Goal: Task Accomplishment & Management: Use online tool/utility

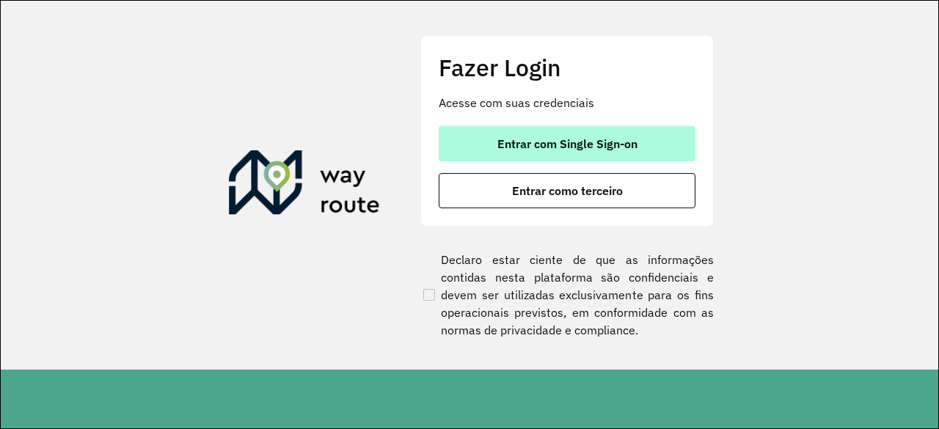
click at [664, 139] on button "Entrar com Single Sign-on" at bounding box center [567, 143] width 257 height 35
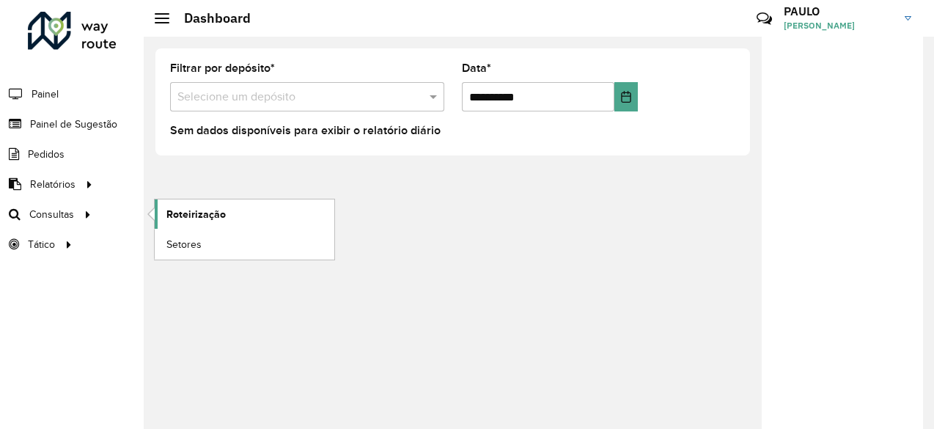
click at [176, 209] on span "Roteirização" at bounding box center [195, 214] width 59 height 15
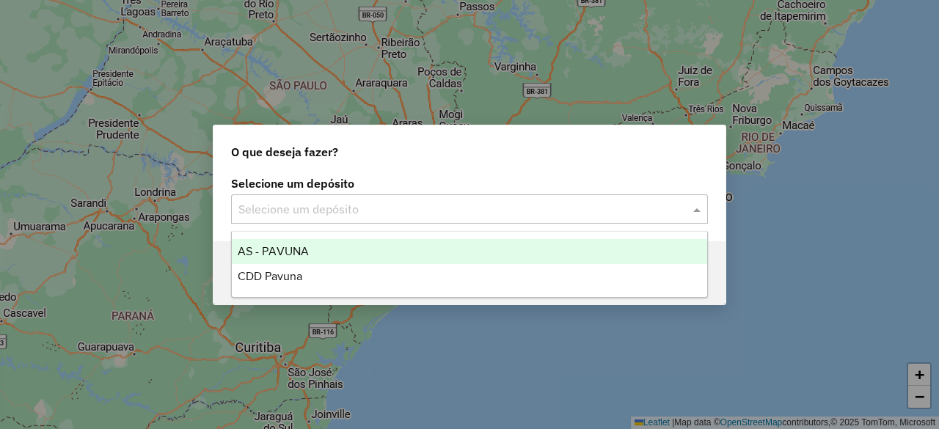
click at [312, 210] on input "text" at bounding box center [454, 210] width 433 height 18
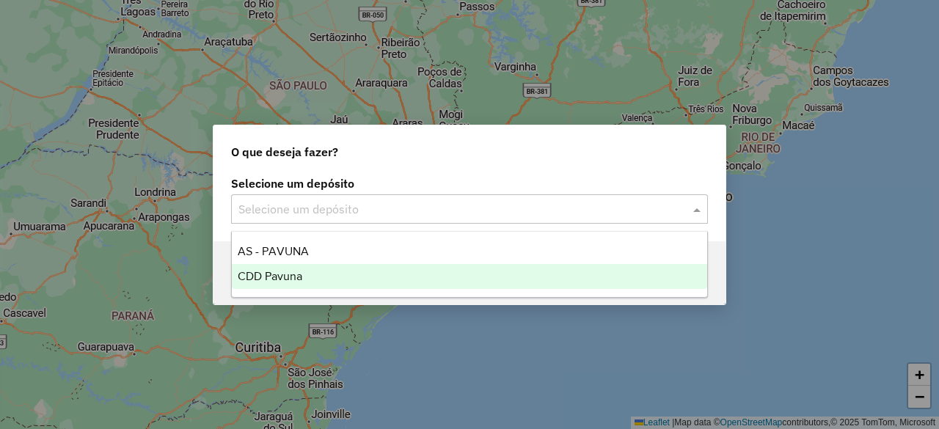
click at [284, 275] on span "CDD Pavuna" at bounding box center [270, 276] width 65 height 12
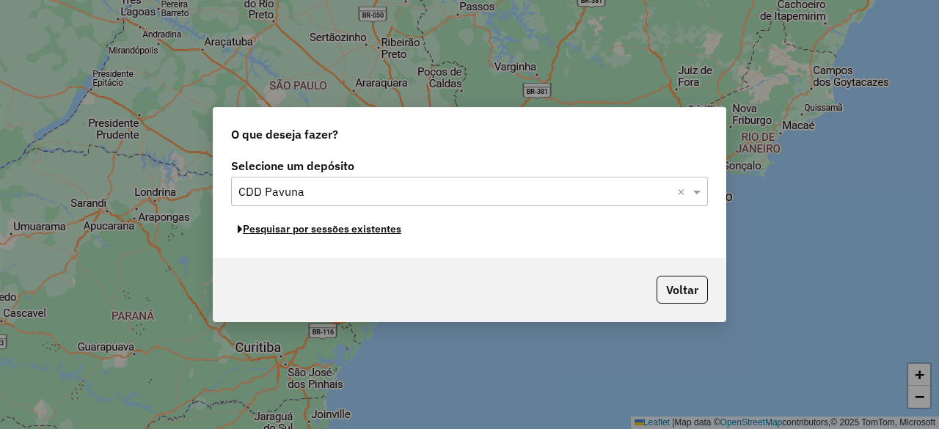
click at [310, 232] on button "Pesquisar por sessões existentes" at bounding box center [319, 229] width 177 height 23
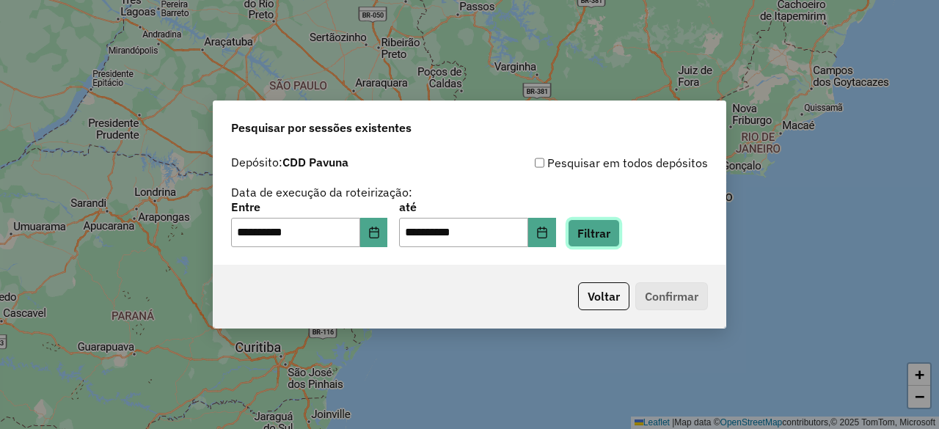
click at [609, 234] on button "Filtrar" at bounding box center [594, 233] width 52 height 28
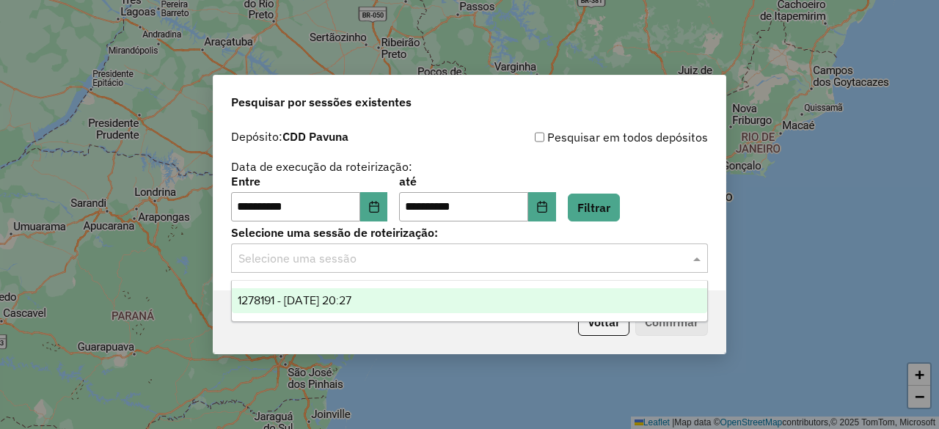
click at [603, 252] on input "text" at bounding box center [454, 259] width 433 height 18
click at [351, 298] on span "1278191 - 18/09/2025 20:27" at bounding box center [295, 300] width 114 height 12
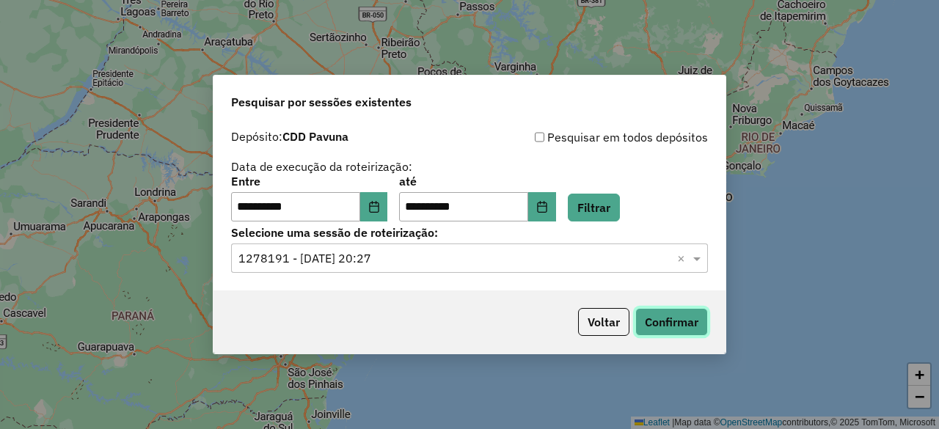
click at [674, 320] on button "Confirmar" at bounding box center [671, 322] width 73 height 28
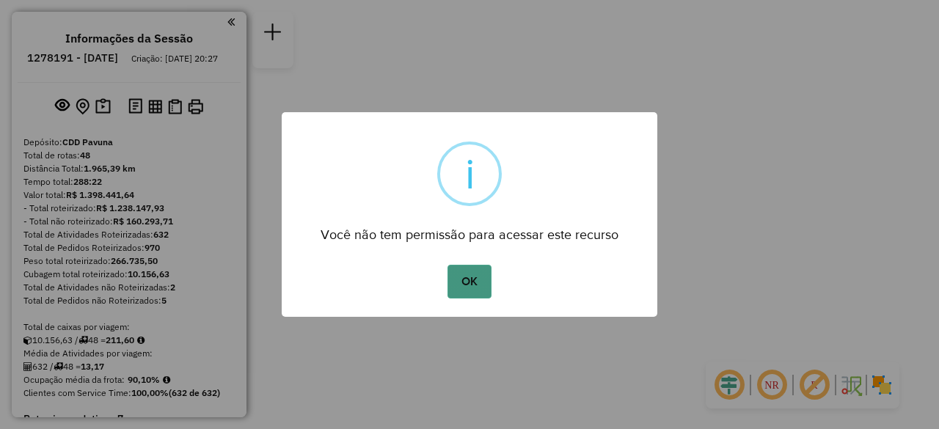
click at [470, 295] on button "OK" at bounding box center [468, 282] width 43 height 34
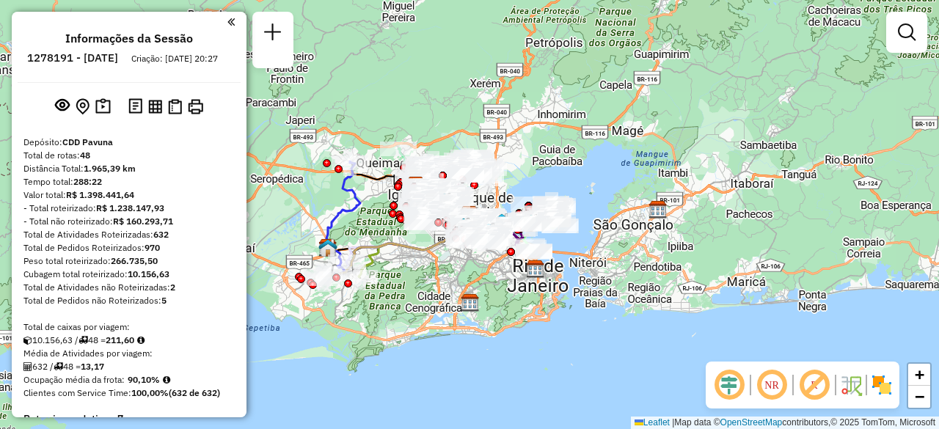
click at [227, 21] on em at bounding box center [230, 21] width 7 height 13
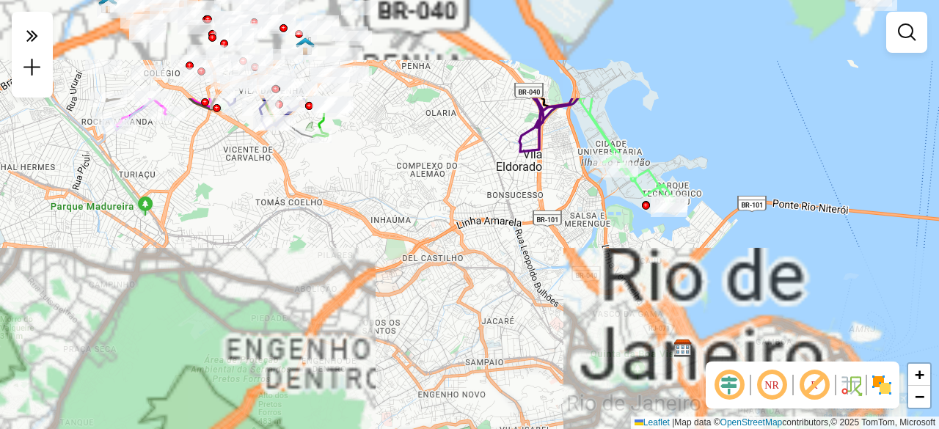
drag, startPoint x: 433, startPoint y: 166, endPoint x: 524, endPoint y: 320, distance: 178.2
click at [529, 322] on div "Janela de atendimento Grade de atendimento Capacidade Transportadoras Veículos …" at bounding box center [469, 214] width 939 height 429
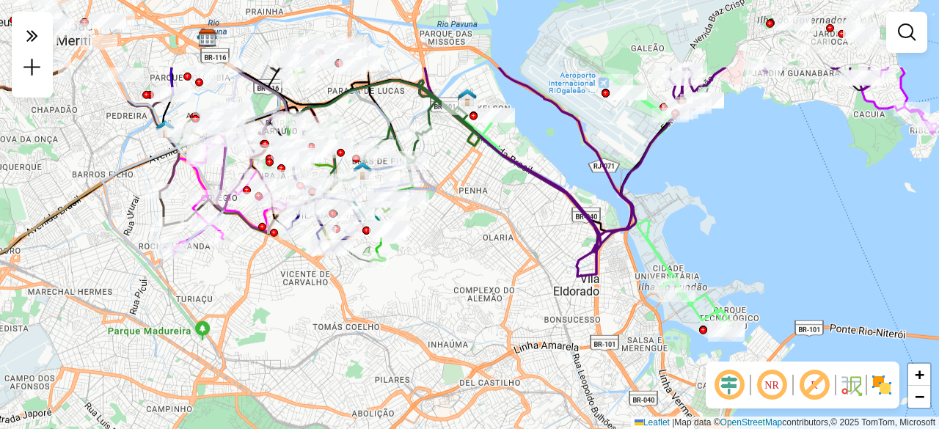
drag, startPoint x: 448, startPoint y: 249, endPoint x: 474, endPoint y: 281, distance: 41.1
click at [471, 281] on div "Janela de atendimento Grade de atendimento Capacidade Transportadoras Veículos …" at bounding box center [469, 214] width 939 height 429
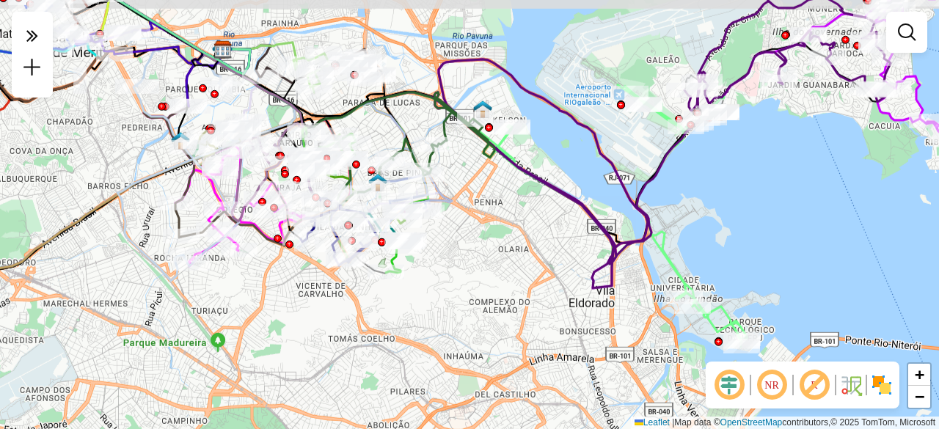
drag, startPoint x: 370, startPoint y: 134, endPoint x: 441, endPoint y: 216, distance: 108.2
click at [438, 216] on div "Janela de atendimento Grade de atendimento Capacidade Transportadoras Veículos …" at bounding box center [469, 214] width 939 height 429
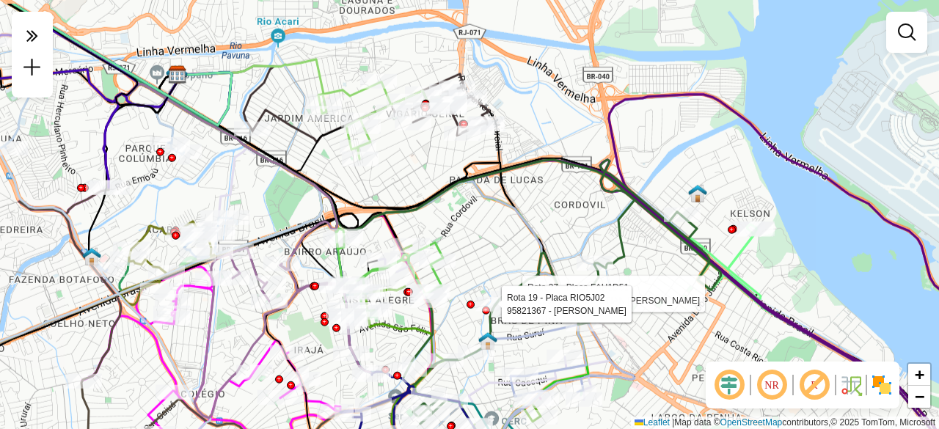
drag, startPoint x: 386, startPoint y: 158, endPoint x: 452, endPoint y: 205, distance: 80.6
click at [452, 205] on div "Rota 37 - Placa FAH1D51 95809665 - CHRYSTIAN [PERSON_NAME] 19 - Placa RIO5J02 9…" at bounding box center [469, 214] width 939 height 429
click at [813, 389] on em at bounding box center [813, 384] width 35 height 35
click at [878, 384] on img at bounding box center [881, 384] width 23 height 23
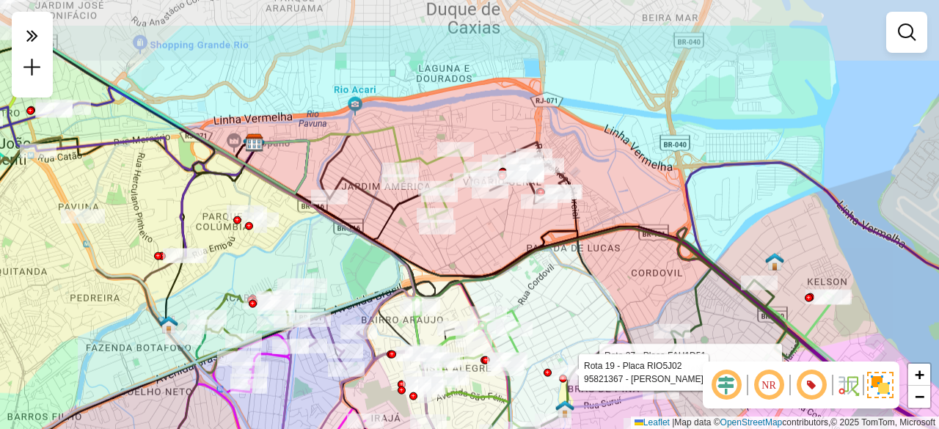
drag, startPoint x: 475, startPoint y: 193, endPoint x: 554, endPoint y: 260, distance: 103.0
click at [553, 262] on icon at bounding box center [433, 293] width 459 height 303
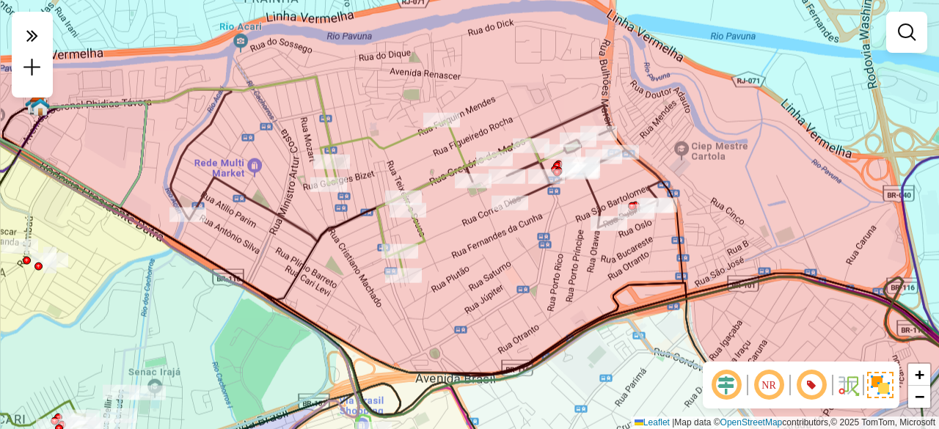
drag, startPoint x: 491, startPoint y: 207, endPoint x: 532, endPoint y: 230, distance: 46.3
click at [532, 230] on div "Rota 37 - Placa FAH1D51 95809665 - CHRYSTIAN [PERSON_NAME] 19 - Placa RIO5J02 9…" at bounding box center [469, 214] width 939 height 429
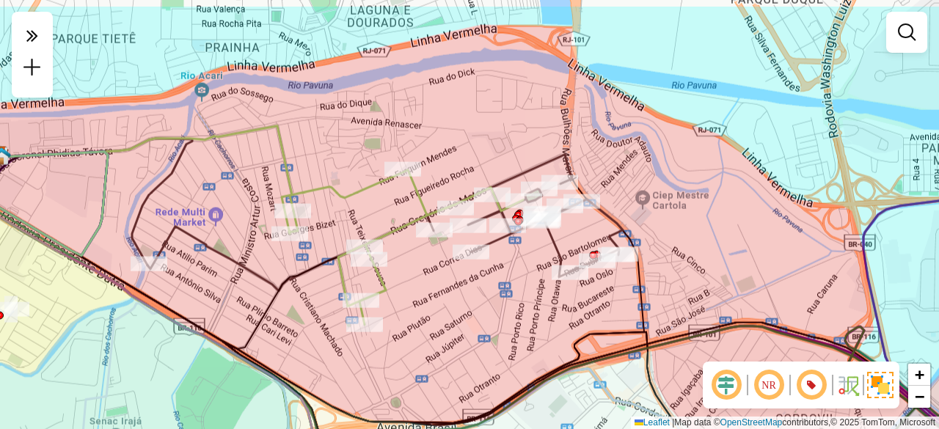
drag, startPoint x: 229, startPoint y: 140, endPoint x: 189, endPoint y: 189, distance: 63.1
click at [189, 189] on div "Rota 37 - Placa FAH1D51 95809665 - CHRYSTIAN [PERSON_NAME] 19 - Placa RIO5J02 9…" at bounding box center [469, 214] width 939 height 429
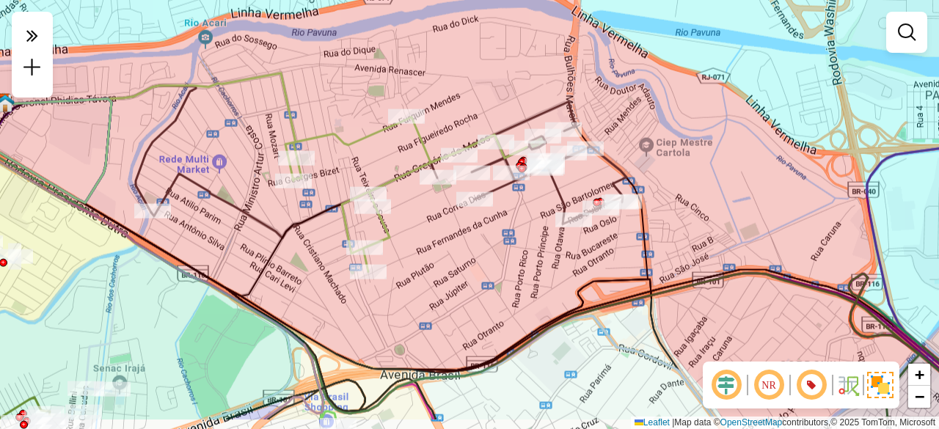
drag, startPoint x: 430, startPoint y: 347, endPoint x: 433, endPoint y: 294, distance: 52.9
click at [433, 294] on div "Rota 37 - Placa FAH1D51 95809665 - CHRYSTIAN [PERSON_NAME] 19 - Placa RIO5J02 9…" at bounding box center [469, 214] width 939 height 429
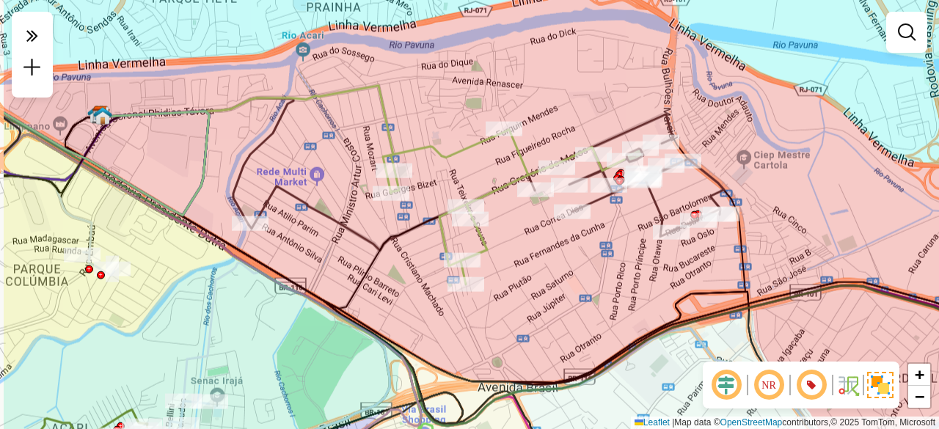
drag, startPoint x: 238, startPoint y: 258, endPoint x: 336, endPoint y: 271, distance: 98.3
click at [336, 271] on div "Rota 37 - Placa FAH1D51 95809665 - CHRYSTIAN [PERSON_NAME] 19 - Placa RIO5J02 9…" at bounding box center [469, 214] width 939 height 429
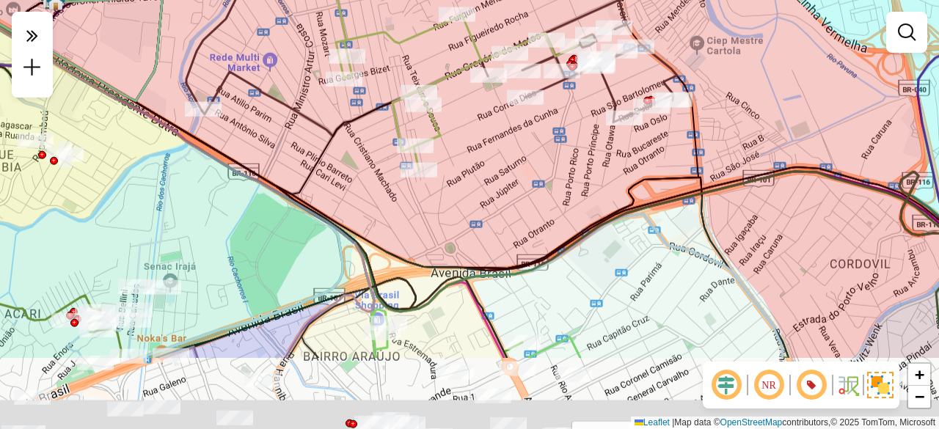
drag, startPoint x: 532, startPoint y: 343, endPoint x: 474, endPoint y: 234, distance: 123.7
click at [485, 228] on div "Rota 37 - Placa FAH1D51 95809665 - CHRYSTIAN [PERSON_NAME] 19 - Placa RIO5J02 9…" at bounding box center [469, 214] width 939 height 429
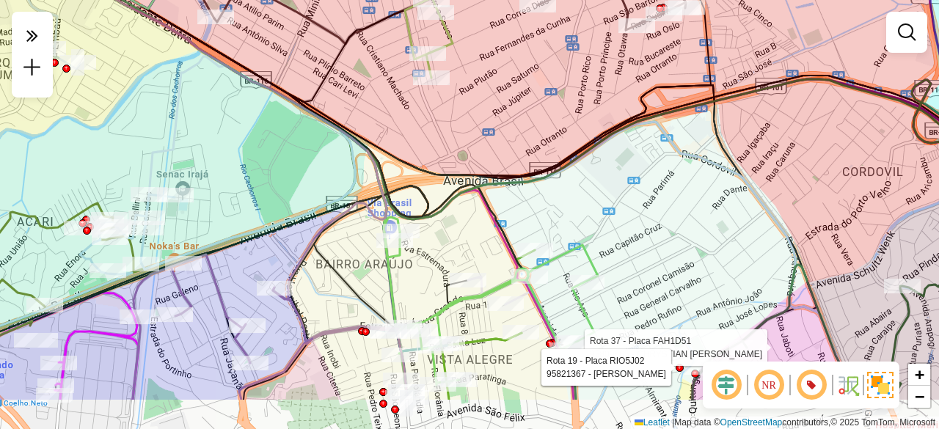
drag, startPoint x: 414, startPoint y: 312, endPoint x: 443, endPoint y: 190, distance: 125.2
click at [440, 196] on div "Rota 37 - Placa FAH1D51 95809665 - CHRYSTIAN [PERSON_NAME] 19 - Placa RIO5J02 9…" at bounding box center [469, 214] width 939 height 429
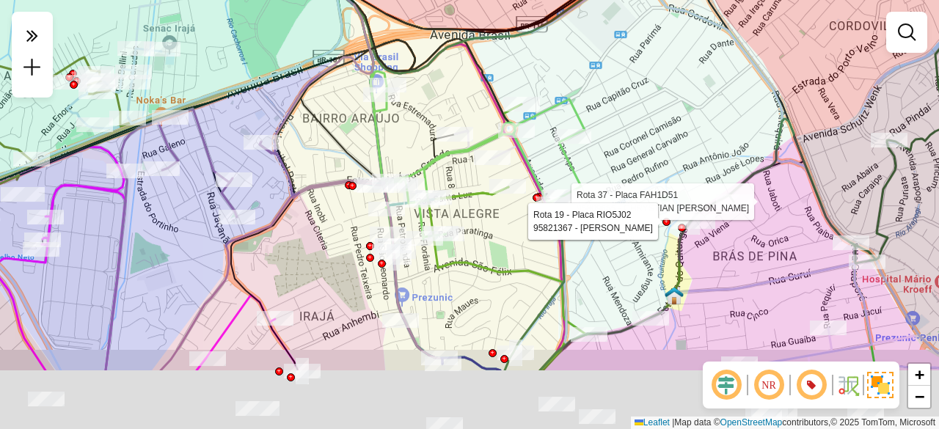
drag, startPoint x: 352, startPoint y: 251, endPoint x: 340, endPoint y: 158, distance: 93.2
click at [340, 158] on div "Rota 37 - Placa FAH1D51 95809665 - CHRYSTIAN [PERSON_NAME] 19 - Placa RIO5J02 9…" at bounding box center [469, 214] width 939 height 429
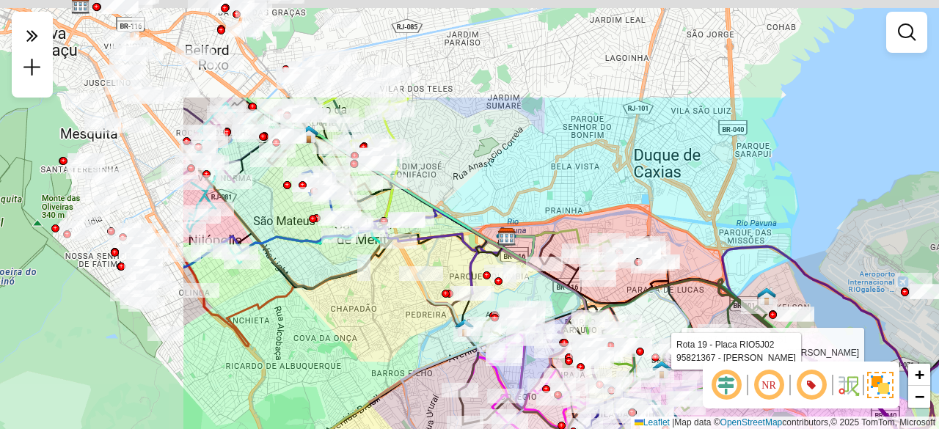
drag, startPoint x: 145, startPoint y: 208, endPoint x: 427, endPoint y: 331, distance: 307.7
click at [430, 353] on div "Rota 37 - Placa FAH1D51 95809665 - CHRYSTIAN [PERSON_NAME] 19 - Placa RIO5J02 9…" at bounding box center [469, 214] width 939 height 429
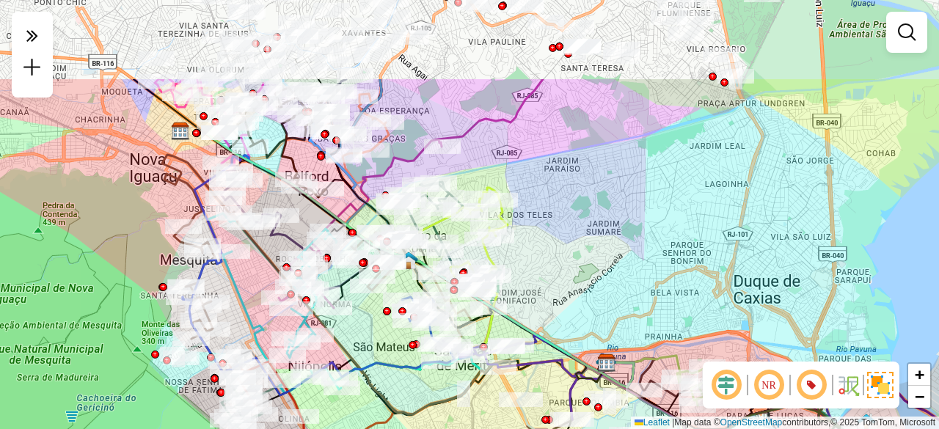
drag, startPoint x: 279, startPoint y: 212, endPoint x: 375, endPoint y: 337, distance: 157.5
click at [375, 337] on div "Rota 37 - Placa FAH1D51 95809665 - CHRYSTIAN [PERSON_NAME] 19 - Placa RIO5J02 9…" at bounding box center [469, 214] width 939 height 429
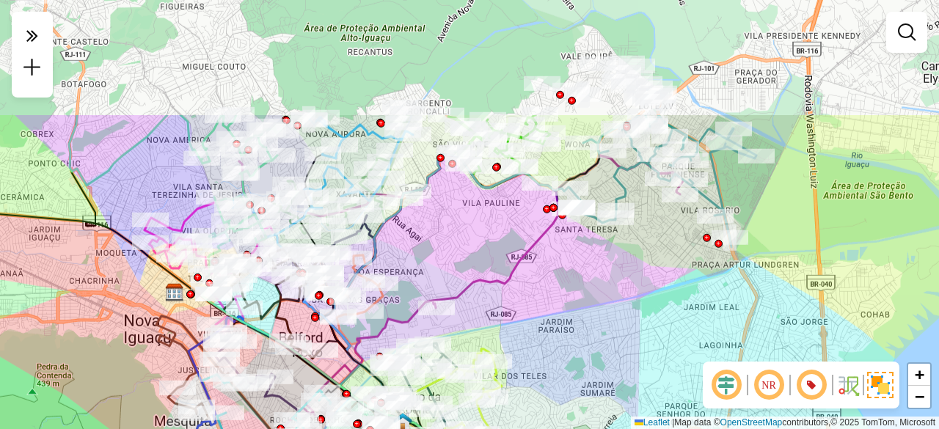
drag, startPoint x: 422, startPoint y: 102, endPoint x: 413, endPoint y: 260, distance: 158.0
click at [413, 260] on div "Rota 37 - Placa FAH1D51 95809665 - CHRYSTIAN [PERSON_NAME] 19 - Placa RIO5J02 9…" at bounding box center [469, 214] width 939 height 429
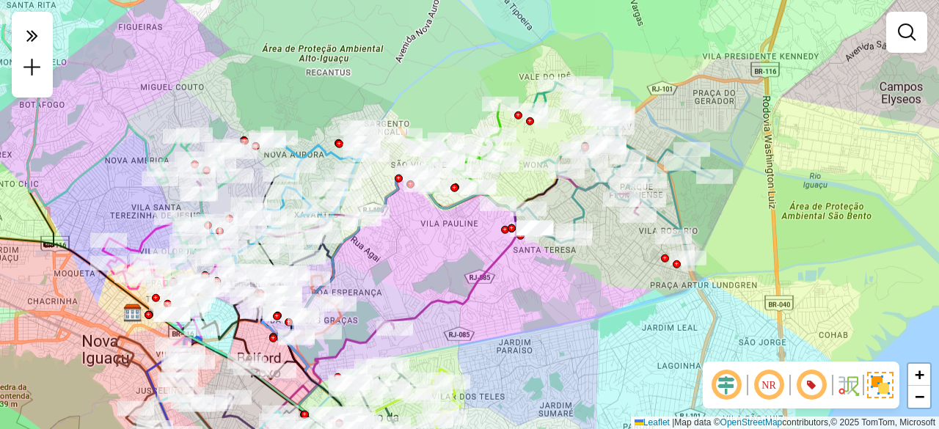
drag, startPoint x: 439, startPoint y: 266, endPoint x: 404, endPoint y: 284, distance: 38.7
click at [404, 284] on div "Rota 37 - Placa FAH1D51 95809665 - CHRYSTIAN [PERSON_NAME] 19 - Placa RIO5J02 9…" at bounding box center [469, 214] width 939 height 429
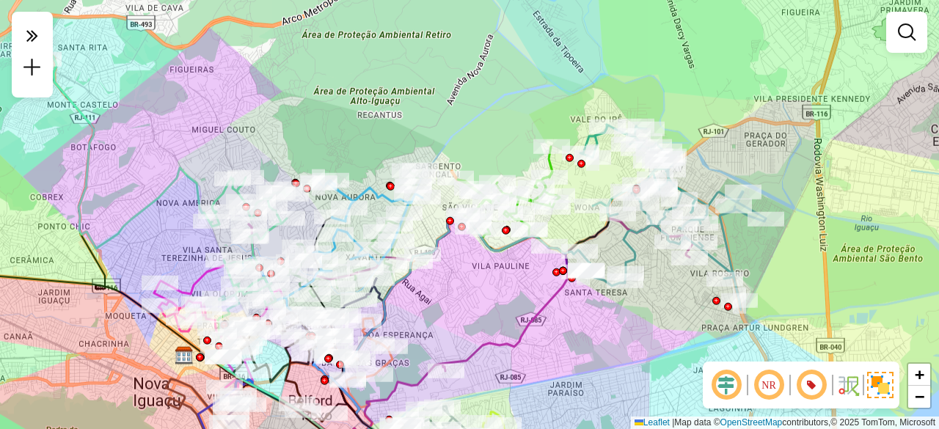
drag, startPoint x: 123, startPoint y: 172, endPoint x: 188, endPoint y: 213, distance: 76.5
click at [178, 213] on div "Rota 37 - Placa FAH1D51 95809665 - CHRYSTIAN [PERSON_NAME] 19 - Placa RIO5J02 9…" at bounding box center [469, 214] width 939 height 429
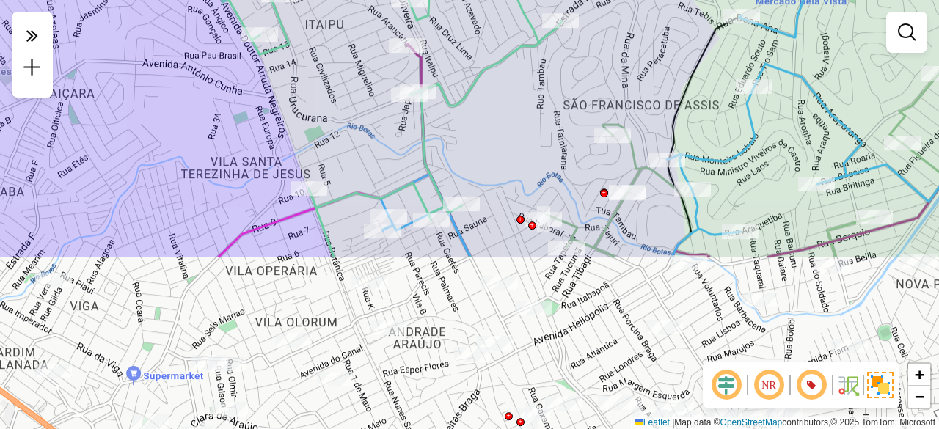
drag, startPoint x: 324, startPoint y: 348, endPoint x: 298, endPoint y: 133, distance: 217.2
click at [298, 133] on div "Rota 37 - Placa FAH1D51 95809665 - CHRYSTIAN [PERSON_NAME] 19 - Placa RIO5J02 9…" at bounding box center [469, 214] width 939 height 429
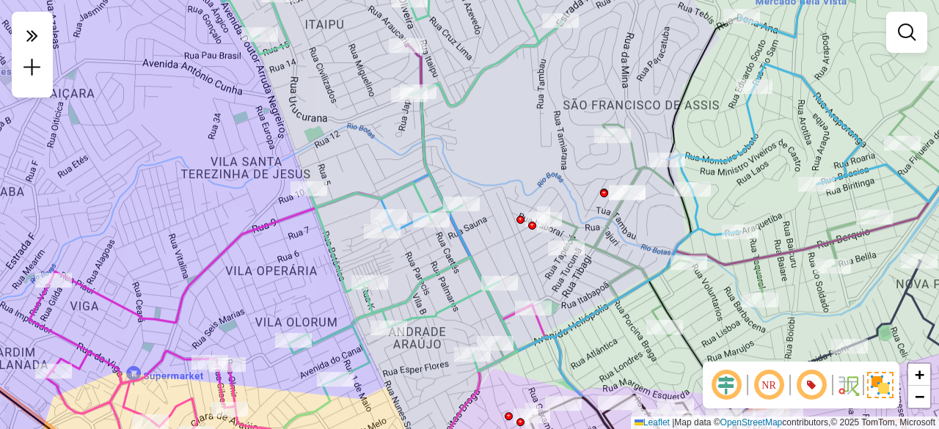
drag, startPoint x: 146, startPoint y: 136, endPoint x: 41, endPoint y: 222, distance: 135.5
click at [41, 210] on div "Rota 37 - Placa FAH1D51 95809665 - CHRYSTIAN [PERSON_NAME] 19 - Placa RIO5J02 9…" at bounding box center [469, 214] width 939 height 429
